Goal: Task Accomplishment & Management: Manage account settings

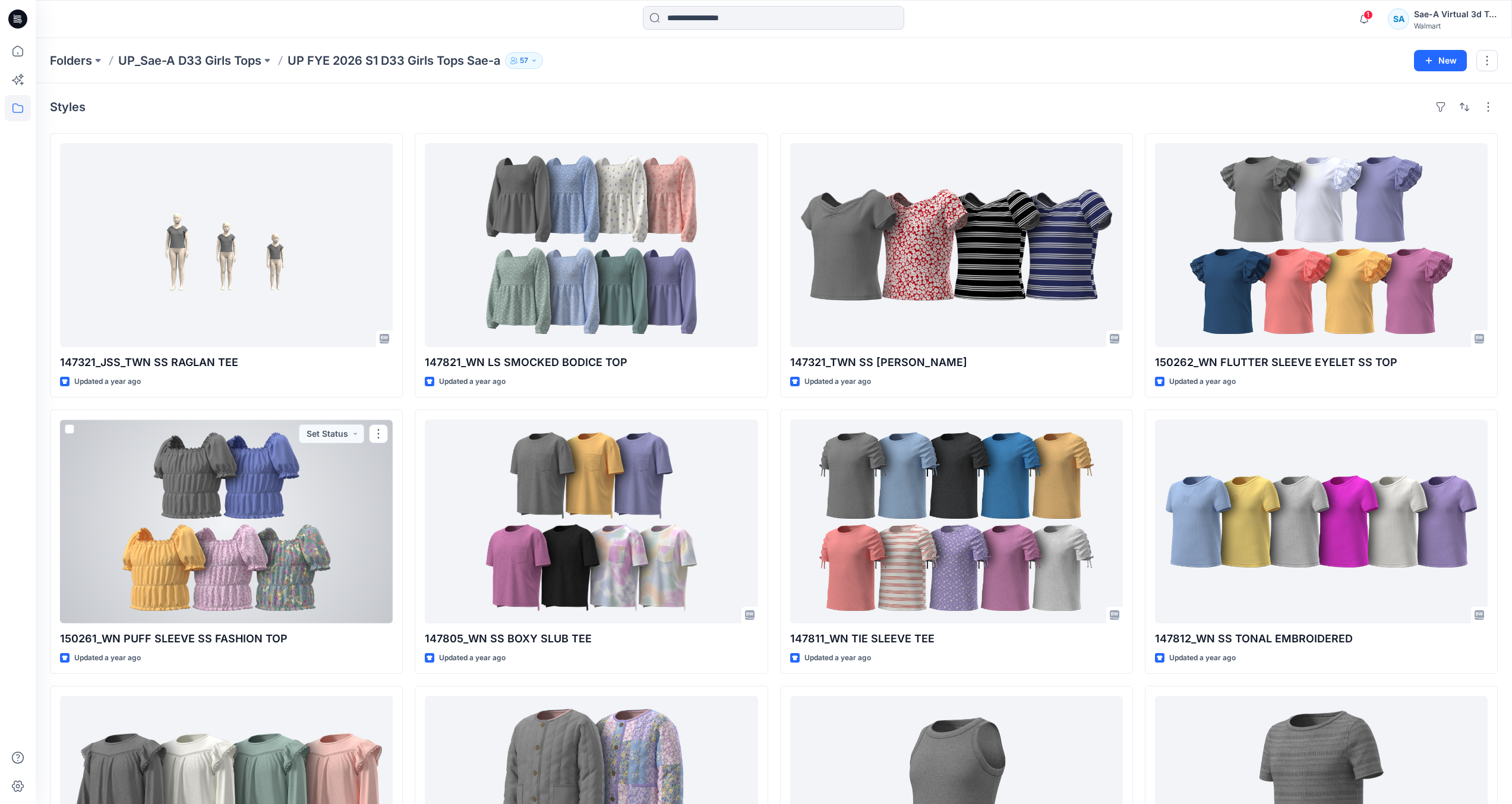
scroll to position [140, 0]
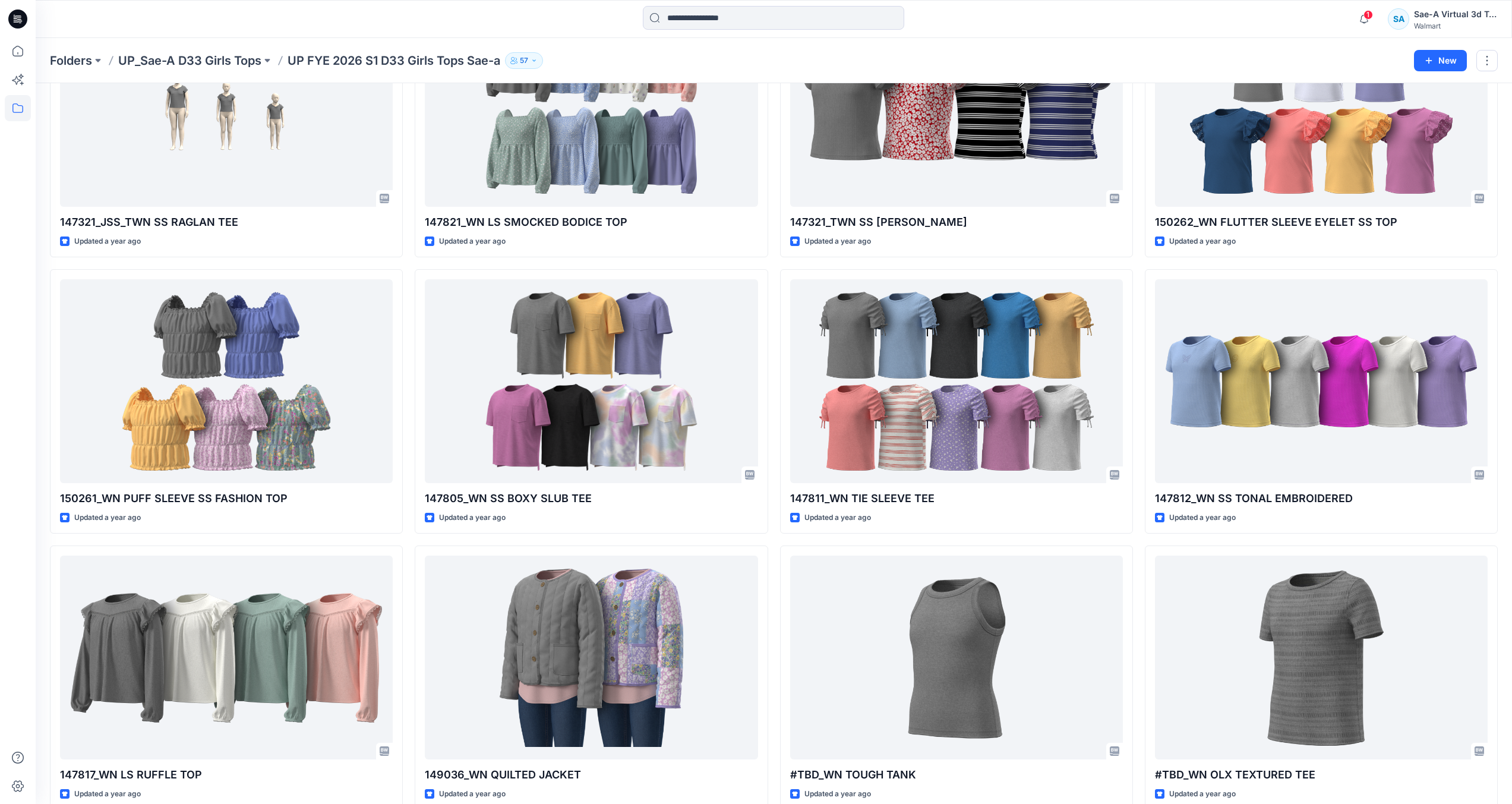
click at [20, 17] on icon at bounding box center [17, 19] width 19 height 19
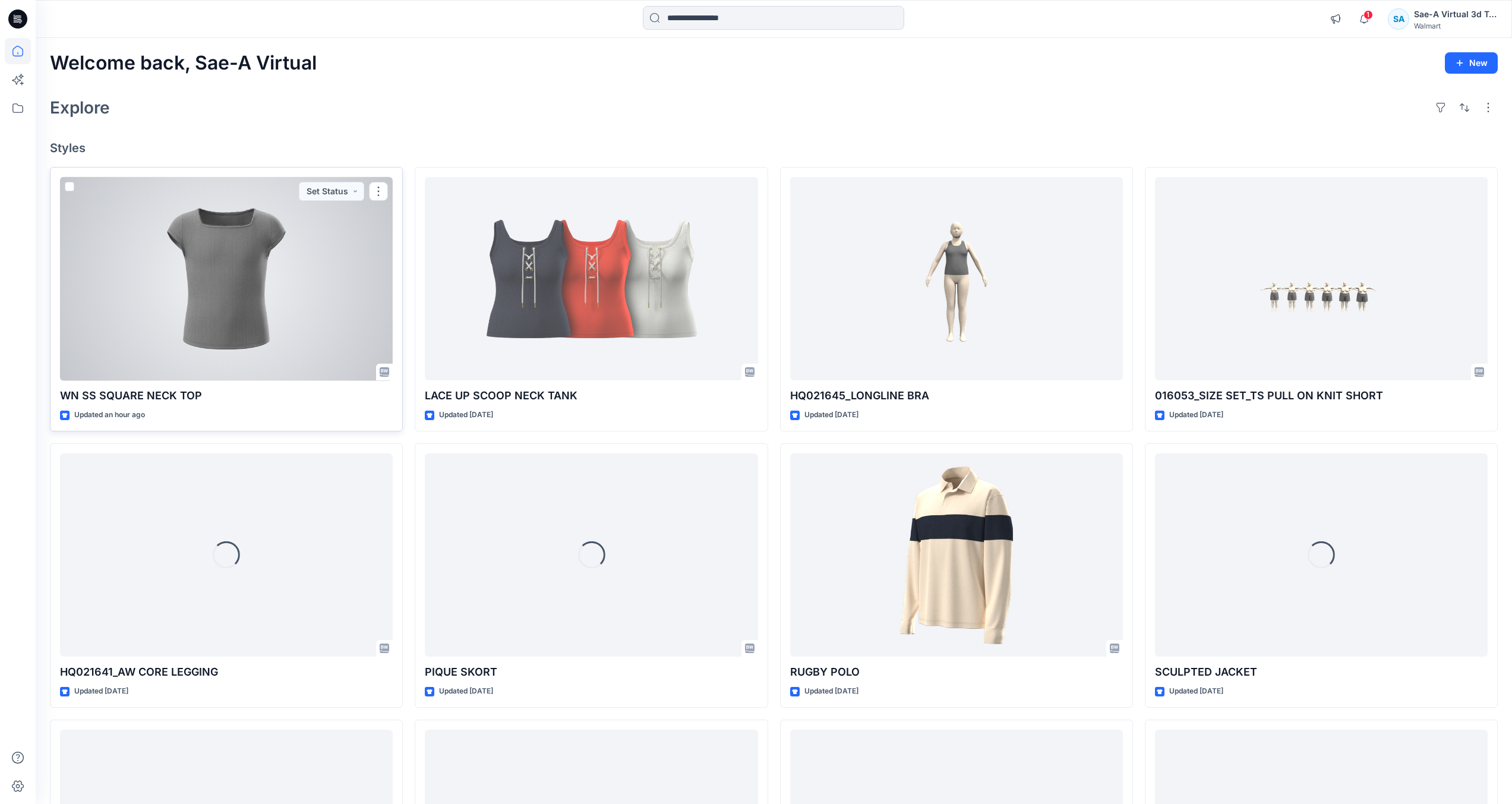
click at [366, 350] on div at bounding box center [225, 279] width 332 height 204
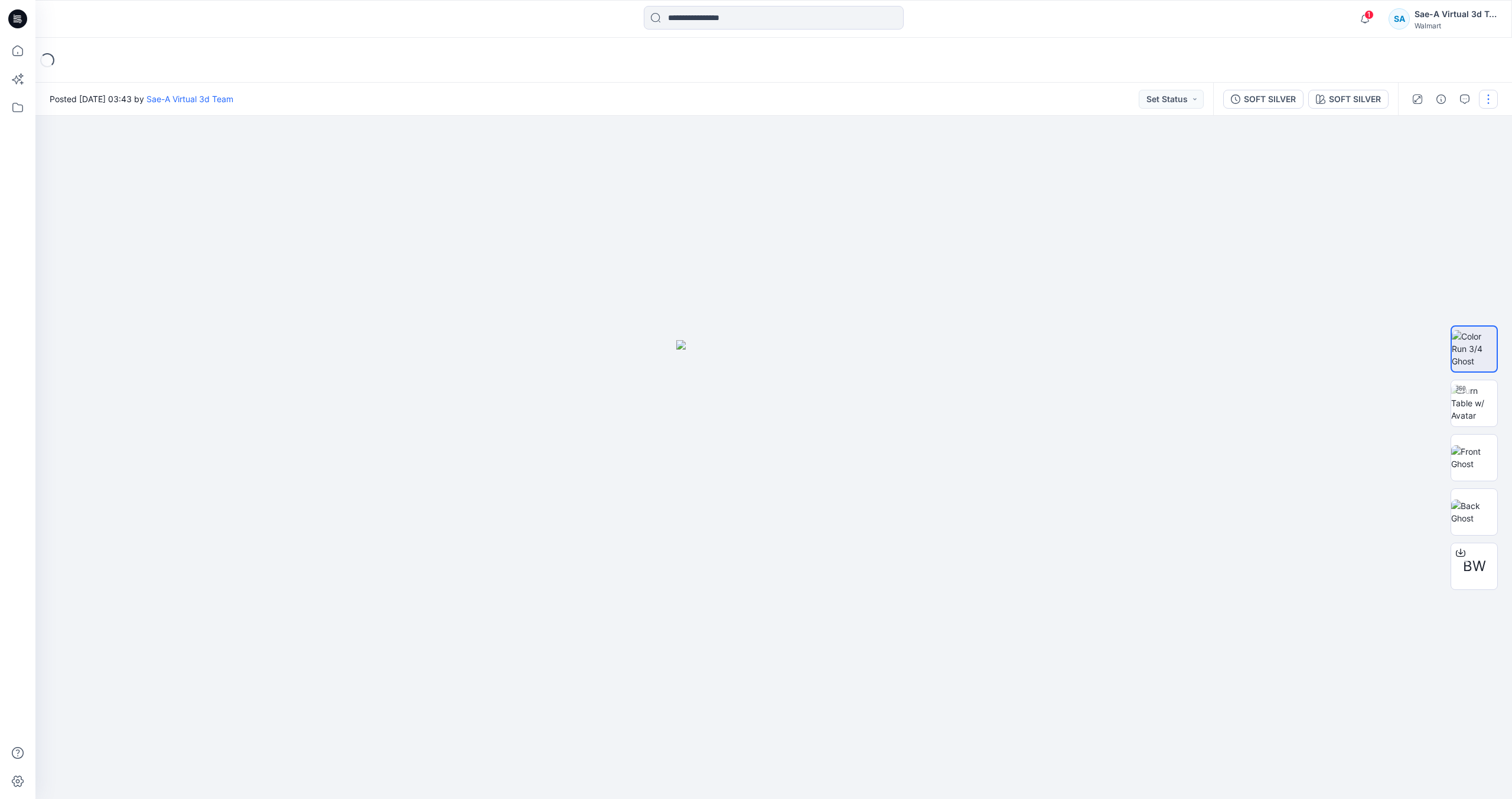
click at [1489, 102] on button "button" at bounding box center [1487, 98] width 19 height 19
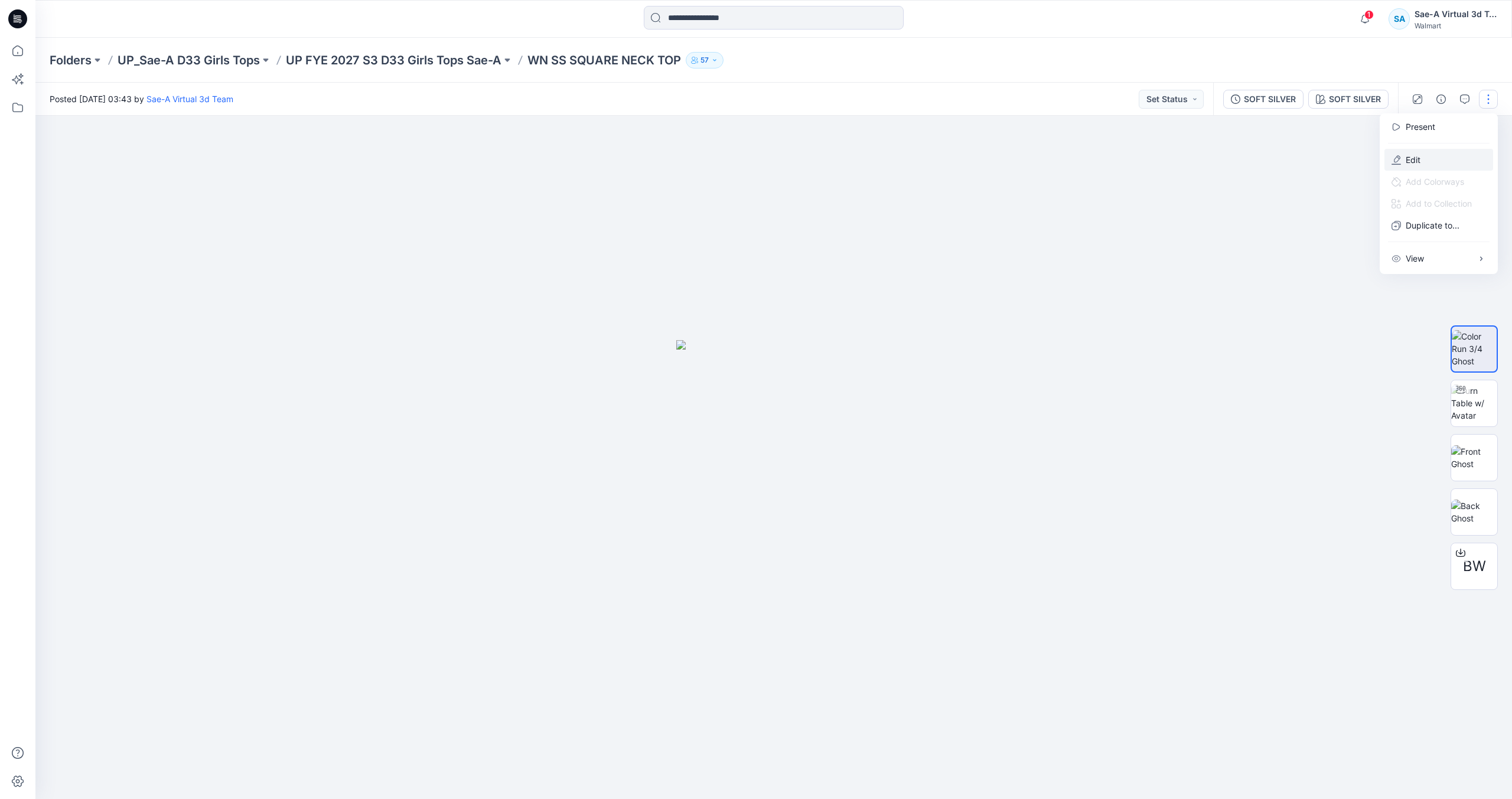
click at [1443, 164] on button "Edit" at bounding box center [1438, 159] width 109 height 22
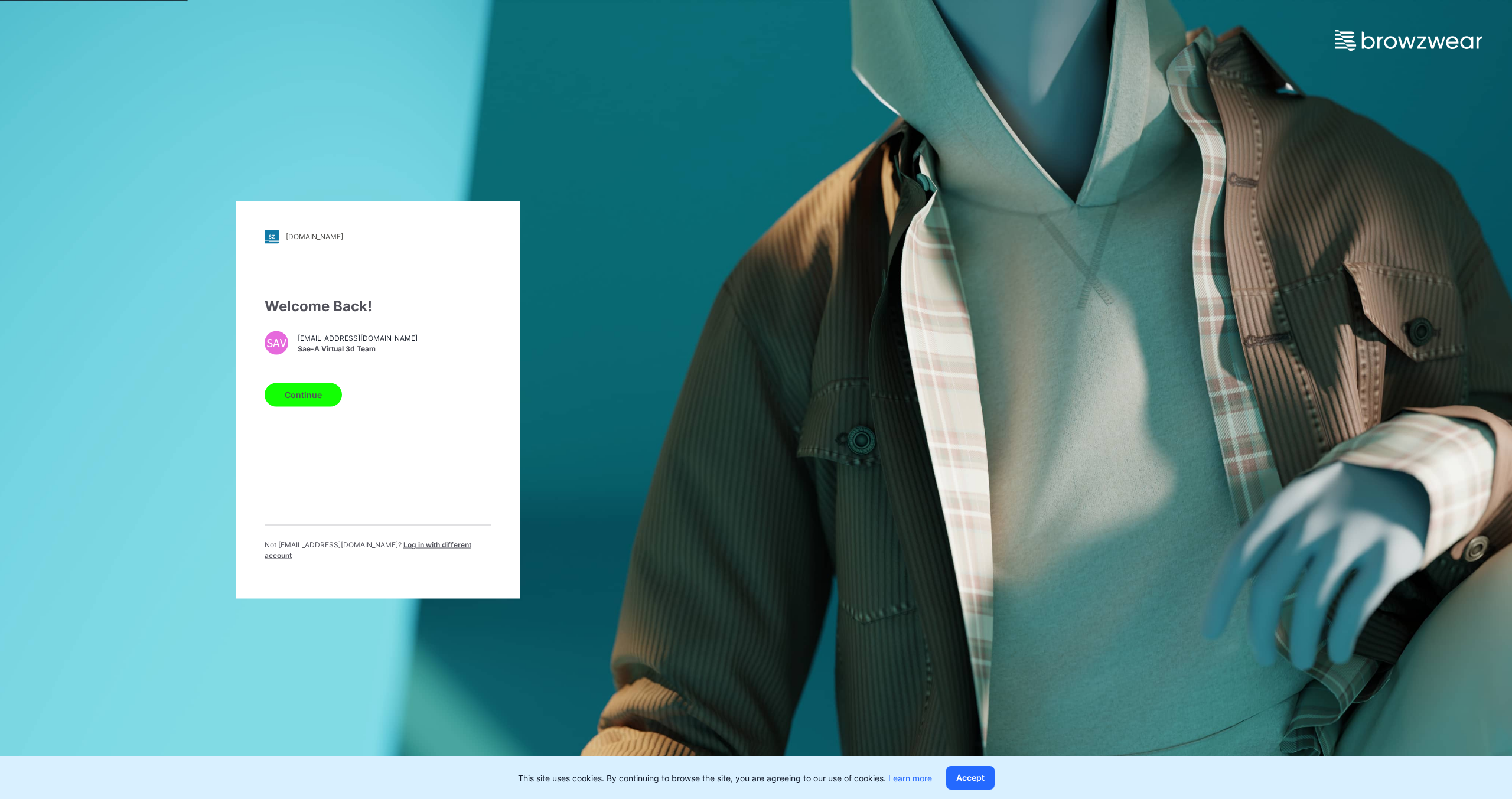
click at [284, 400] on button "Continue" at bounding box center [303, 394] width 77 height 24
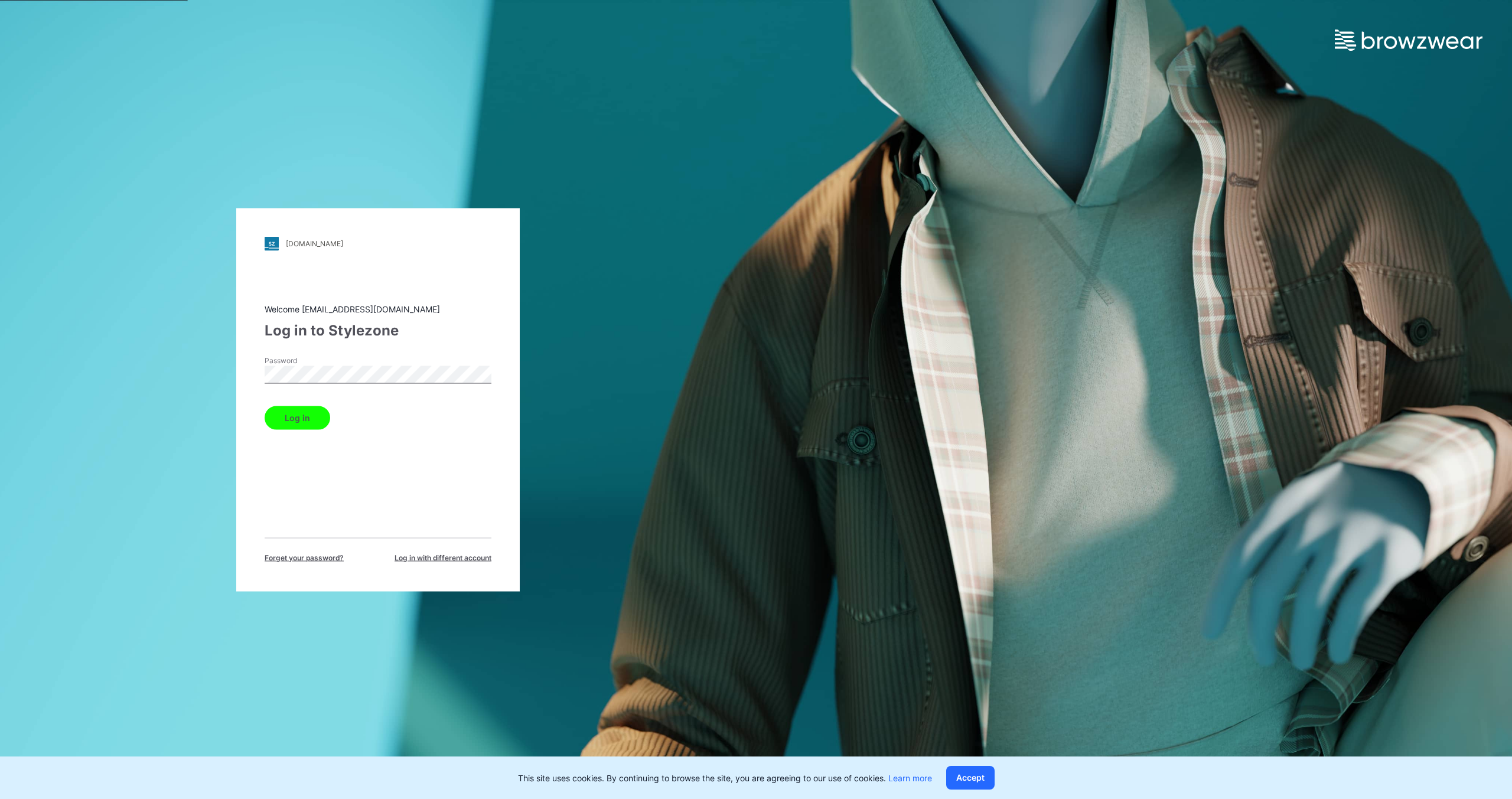
click at [265, 406] on button "Log in" at bounding box center [298, 417] width 66 height 24
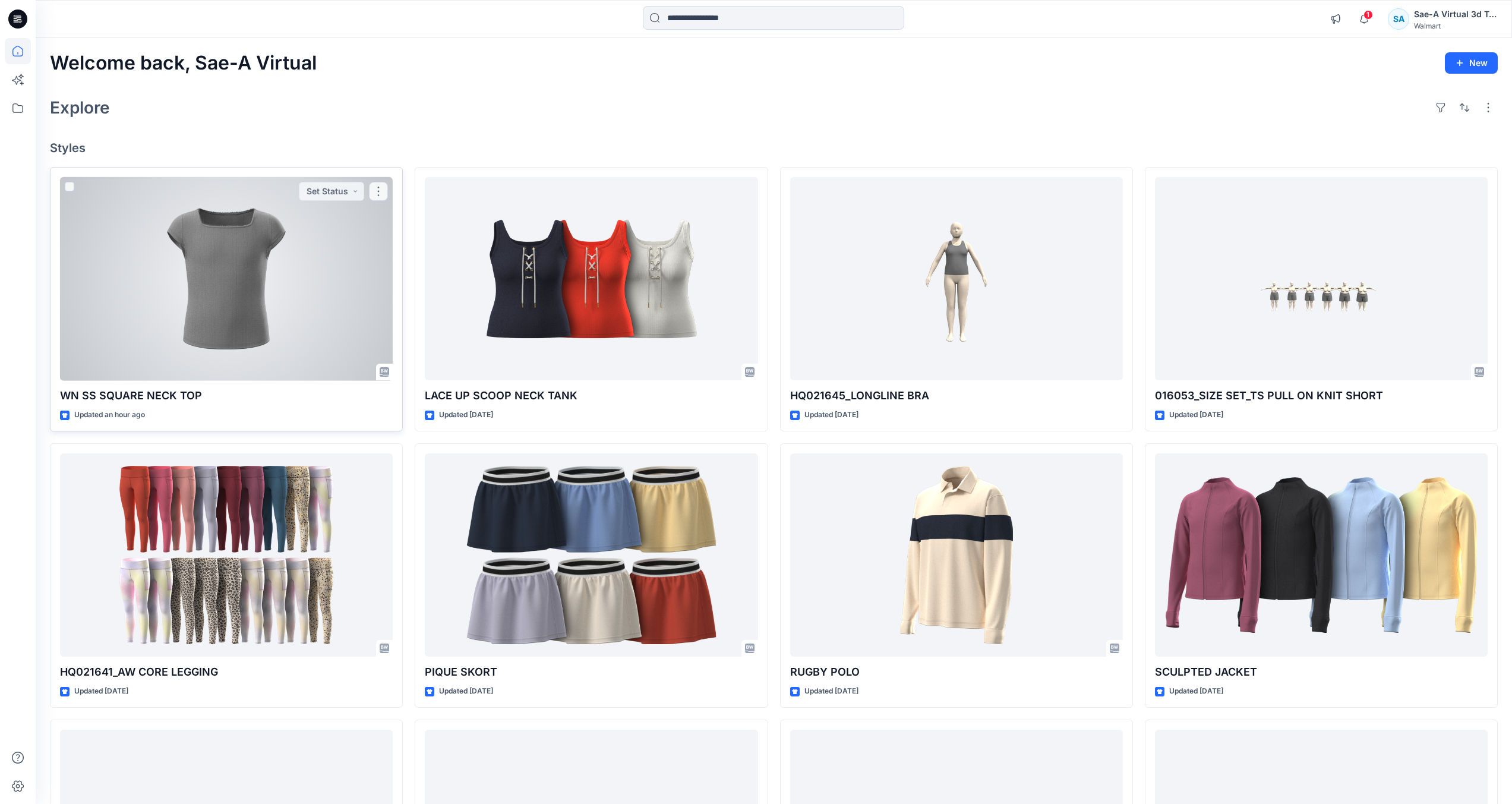
click at [238, 279] on div at bounding box center [225, 279] width 332 height 204
